Goal: Task Accomplishment & Management: Use online tool/utility

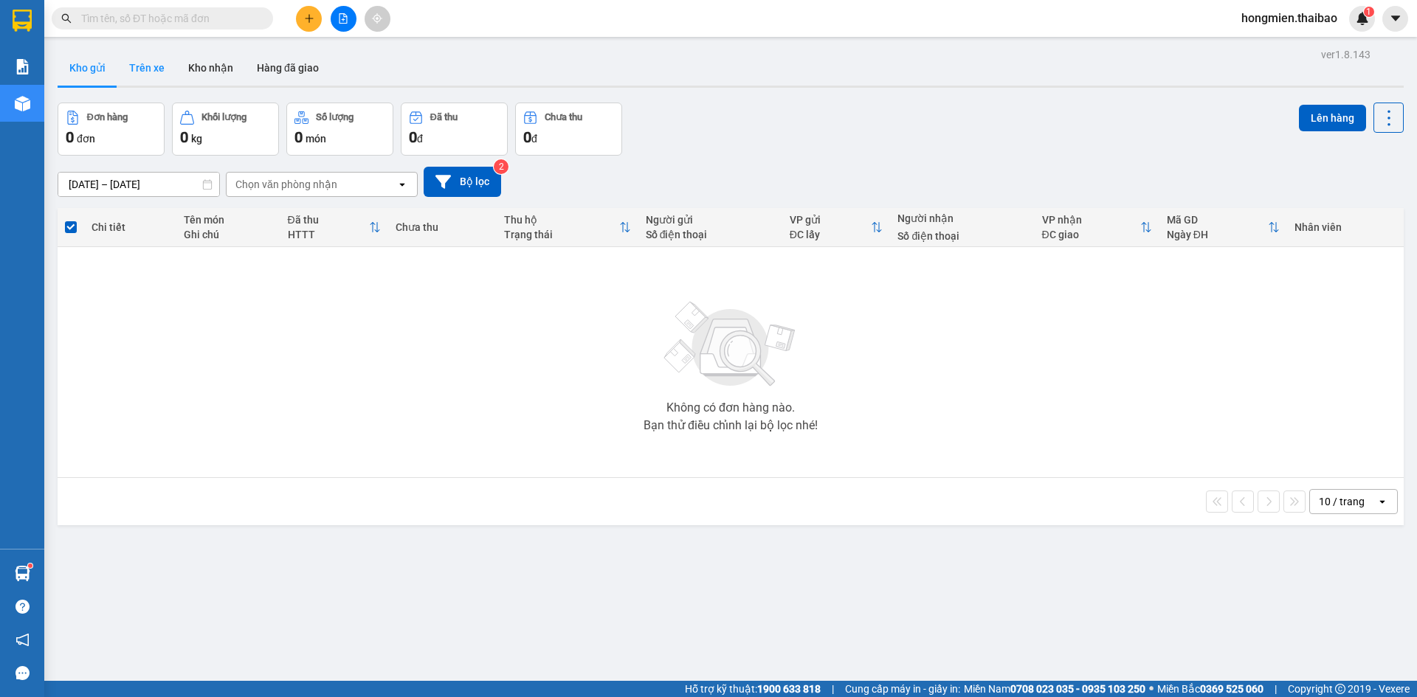
click at [153, 63] on button "Trên xe" at bounding box center [146, 67] width 59 height 35
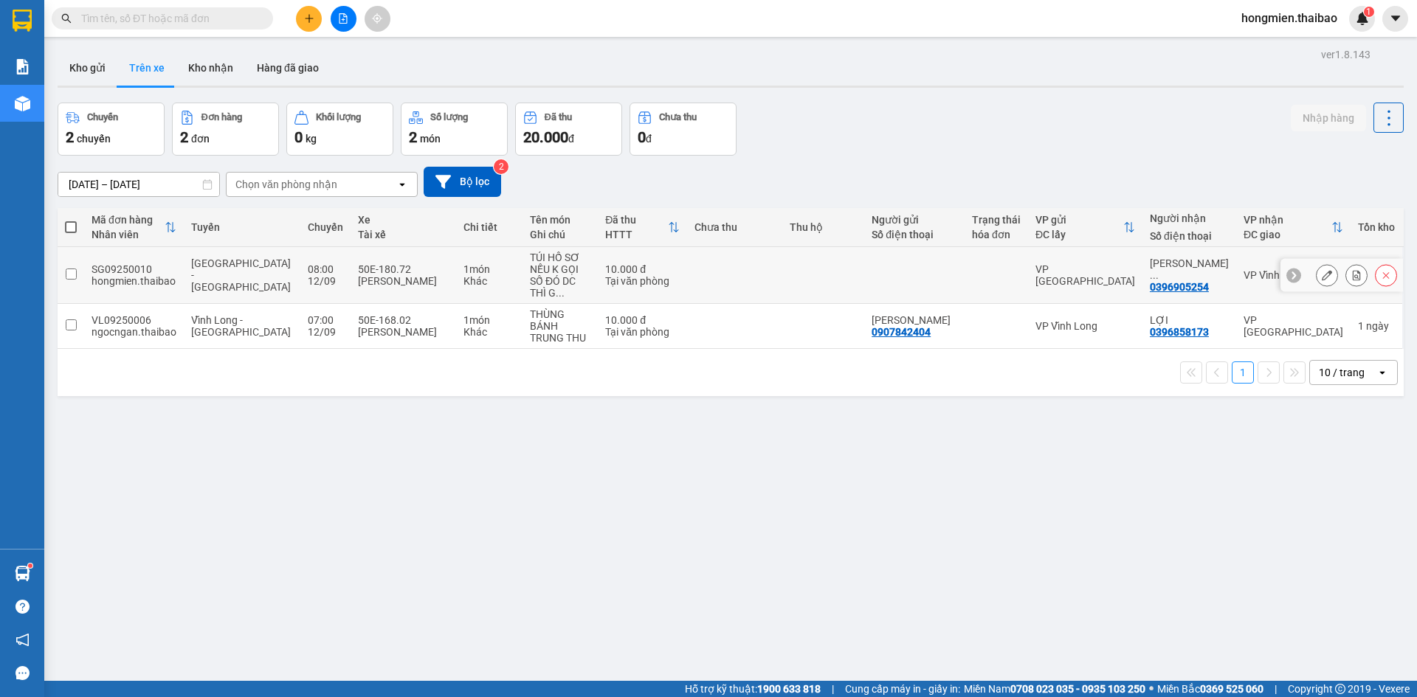
click at [69, 272] on input "checkbox" at bounding box center [71, 274] width 11 height 11
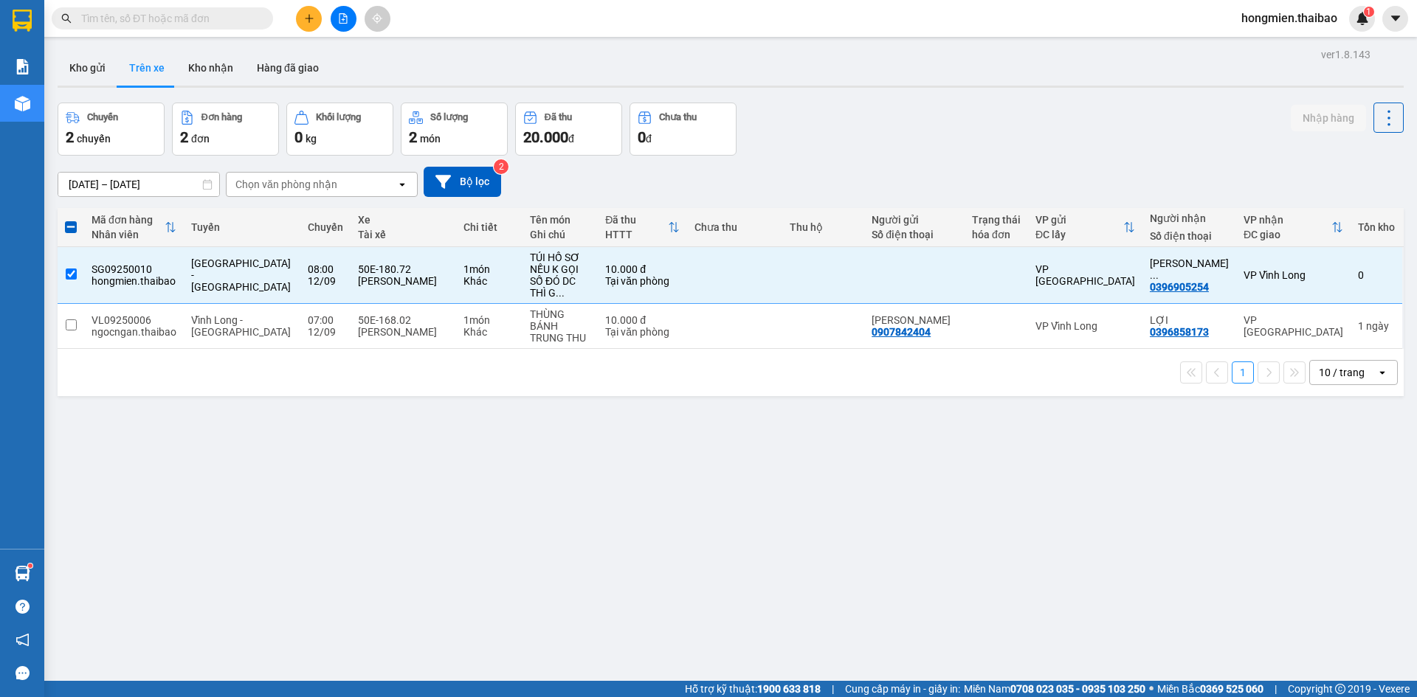
click at [476, 554] on div "ver 1.8.143 Kho gửi Trên xe Kho nhận Hàng đã giao Chuyến 2 chuyến Đơn hàng 2 đơ…" at bounding box center [731, 392] width 1358 height 697
click at [71, 269] on input "checkbox" at bounding box center [71, 274] width 11 height 11
checkbox input "false"
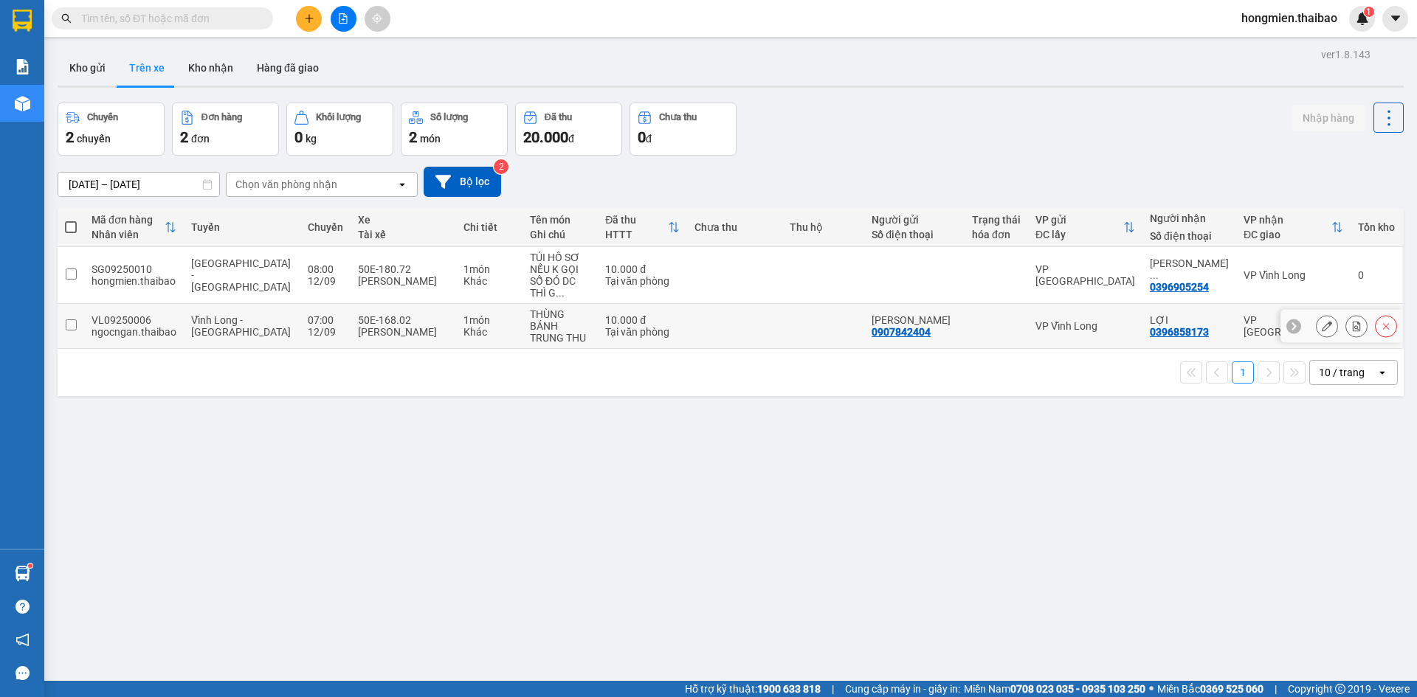
click at [68, 320] on input "checkbox" at bounding box center [71, 325] width 11 height 11
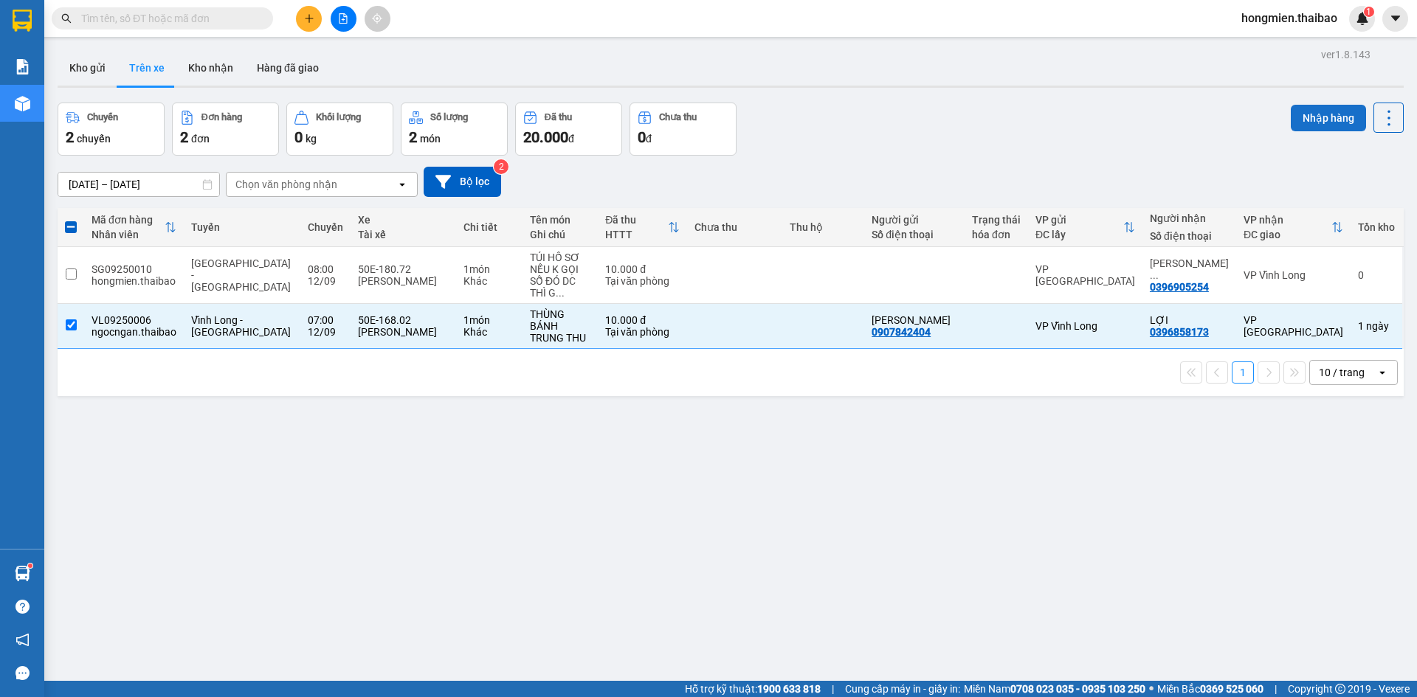
click at [1322, 117] on button "Nhập hàng" at bounding box center [1328, 118] width 75 height 27
checkbox input "false"
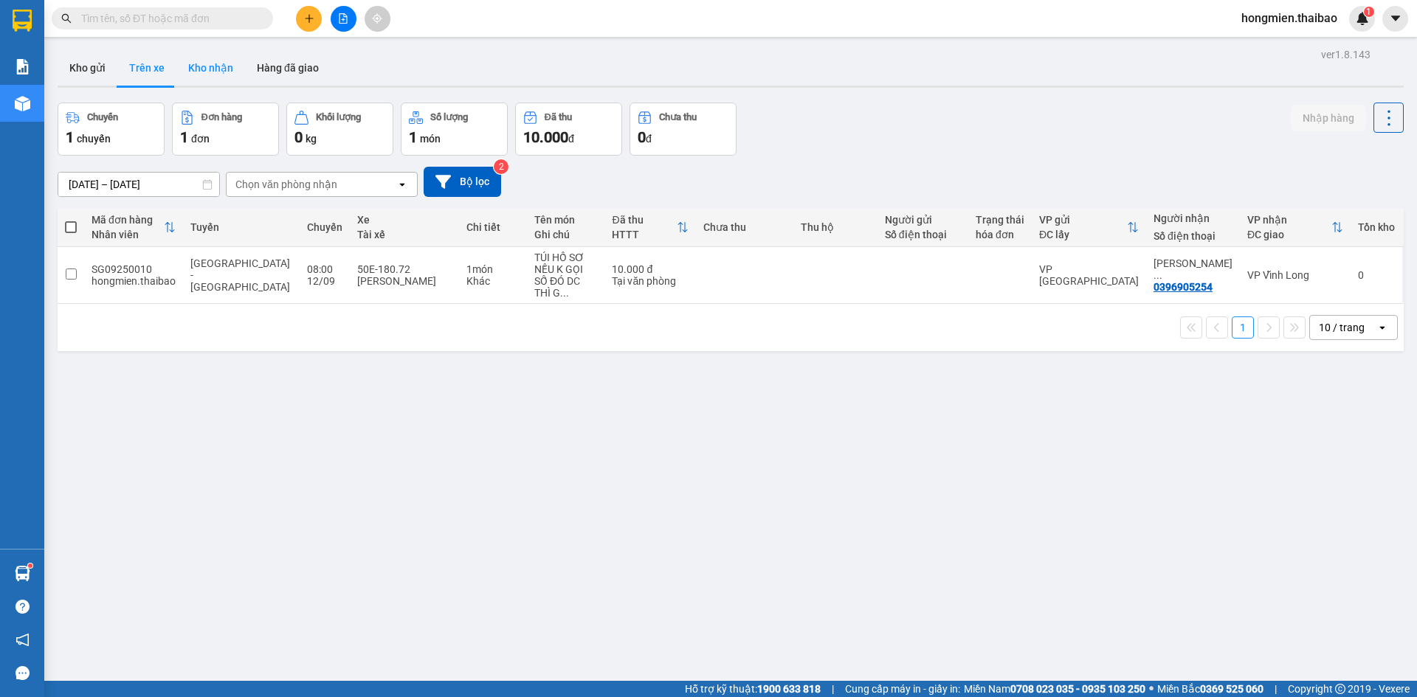
click at [210, 63] on button "Kho nhận" at bounding box center [210, 67] width 69 height 35
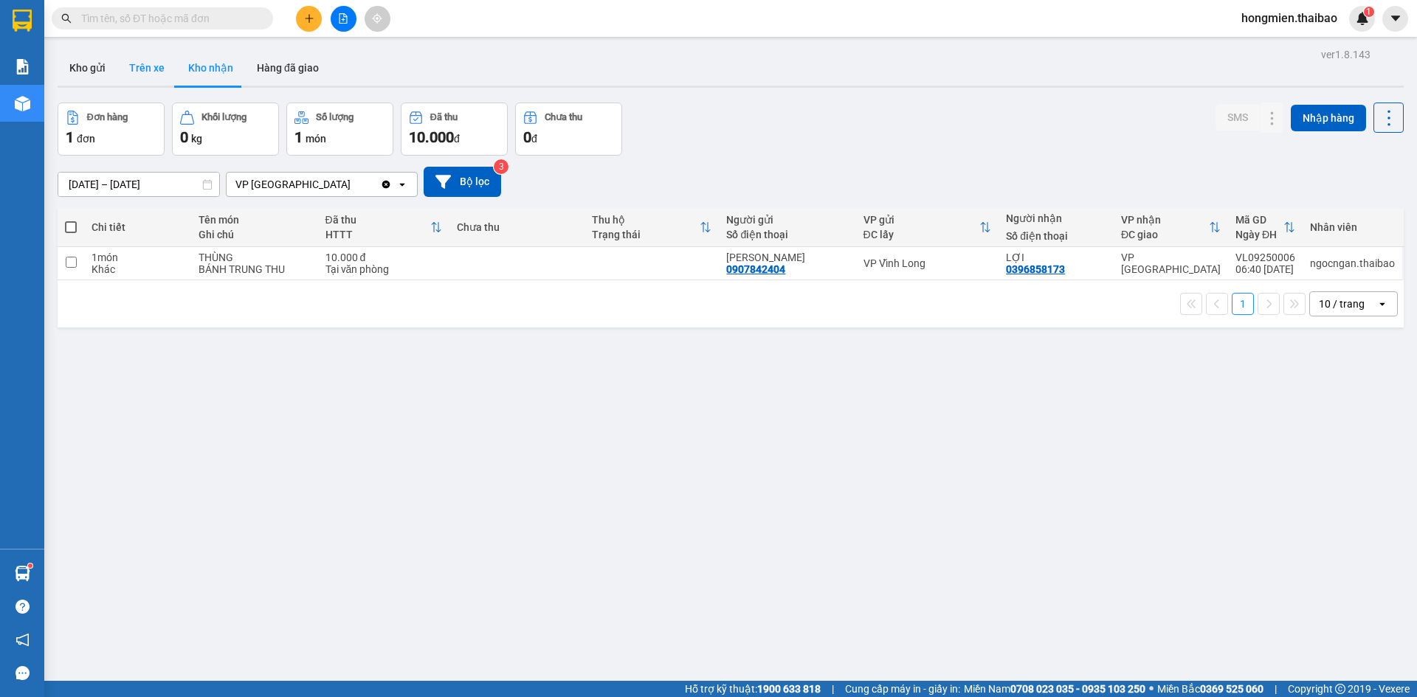
click at [147, 65] on button "Trên xe" at bounding box center [146, 67] width 59 height 35
